Goal: Task Accomplishment & Management: Use online tool/utility

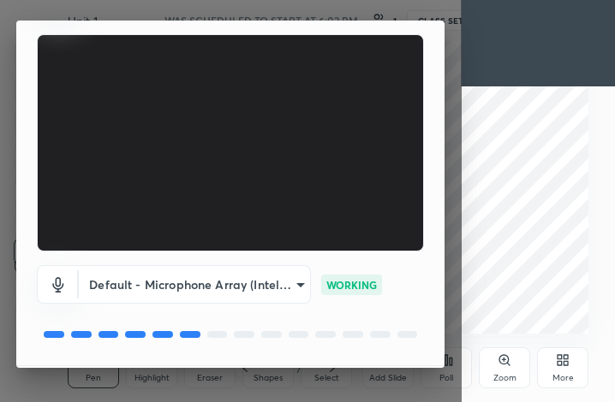
scroll to position [159, 0]
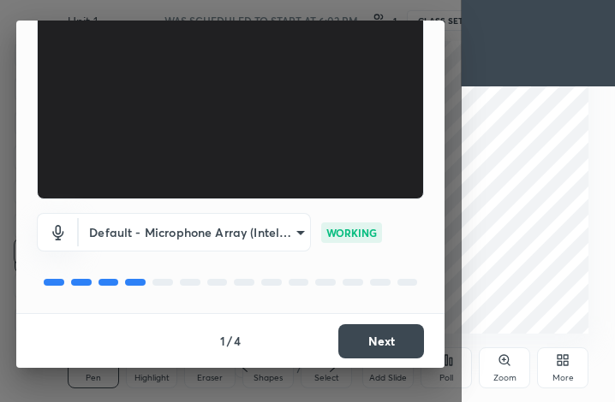
click at [367, 342] on button "Next" at bounding box center [381, 341] width 86 height 34
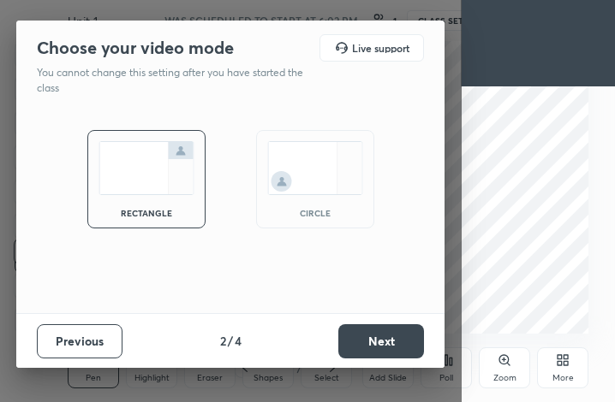
scroll to position [0, 0]
click at [322, 203] on div "circle" at bounding box center [315, 179] width 118 height 98
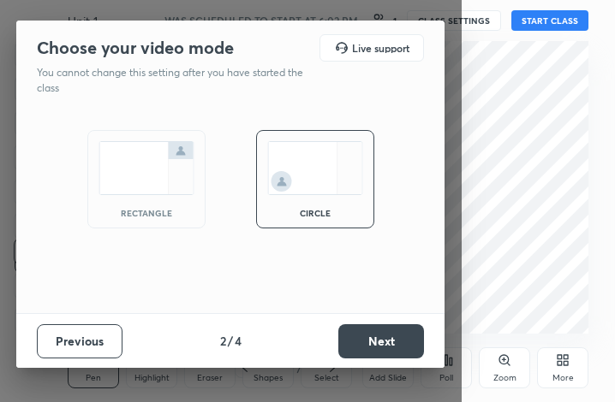
click at [349, 330] on button "Next" at bounding box center [381, 341] width 86 height 34
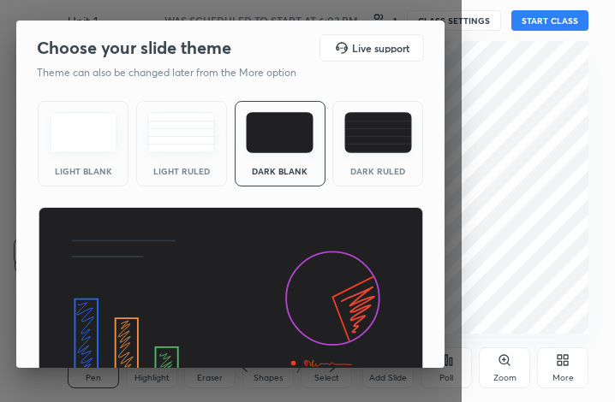
click at [349, 330] on img at bounding box center [231, 315] width 386 height 217
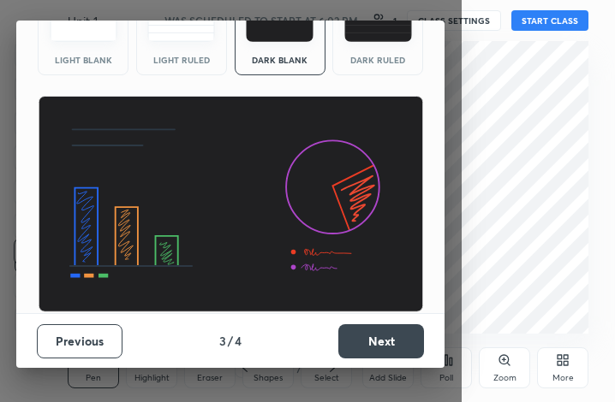
click at [398, 346] on button "Next" at bounding box center [381, 341] width 86 height 34
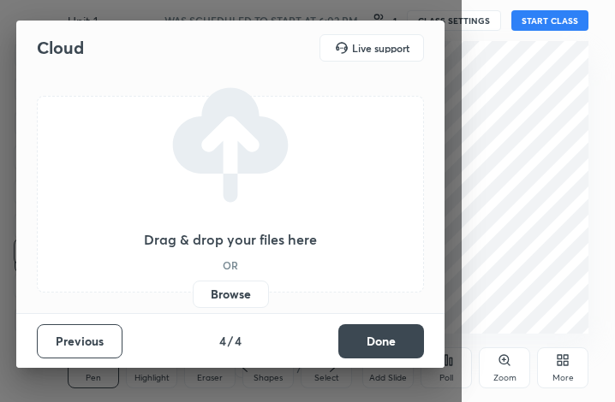
scroll to position [0, 0]
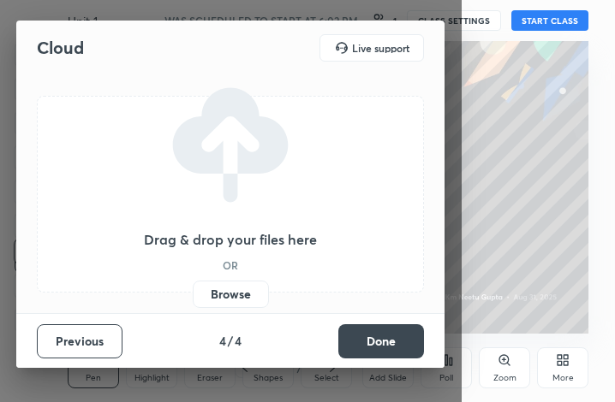
click at [396, 342] on button "Done" at bounding box center [381, 341] width 86 height 34
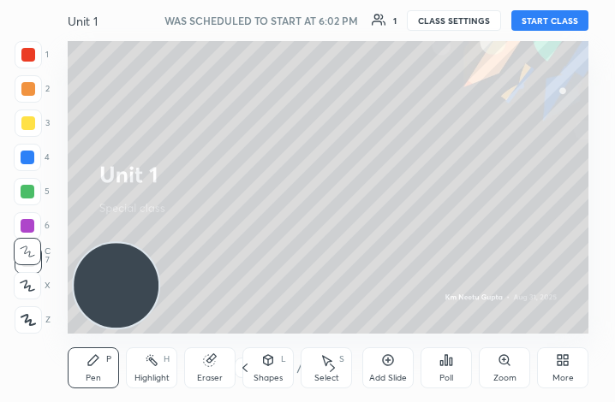
click at [557, 23] on button "START CLASS" at bounding box center [549, 20] width 77 height 21
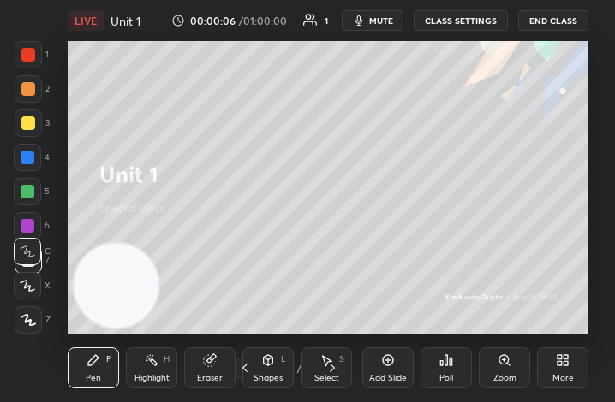
click at [389, 20] on span "mute" at bounding box center [381, 21] width 24 height 12
